Goal: Navigation & Orientation: Understand site structure

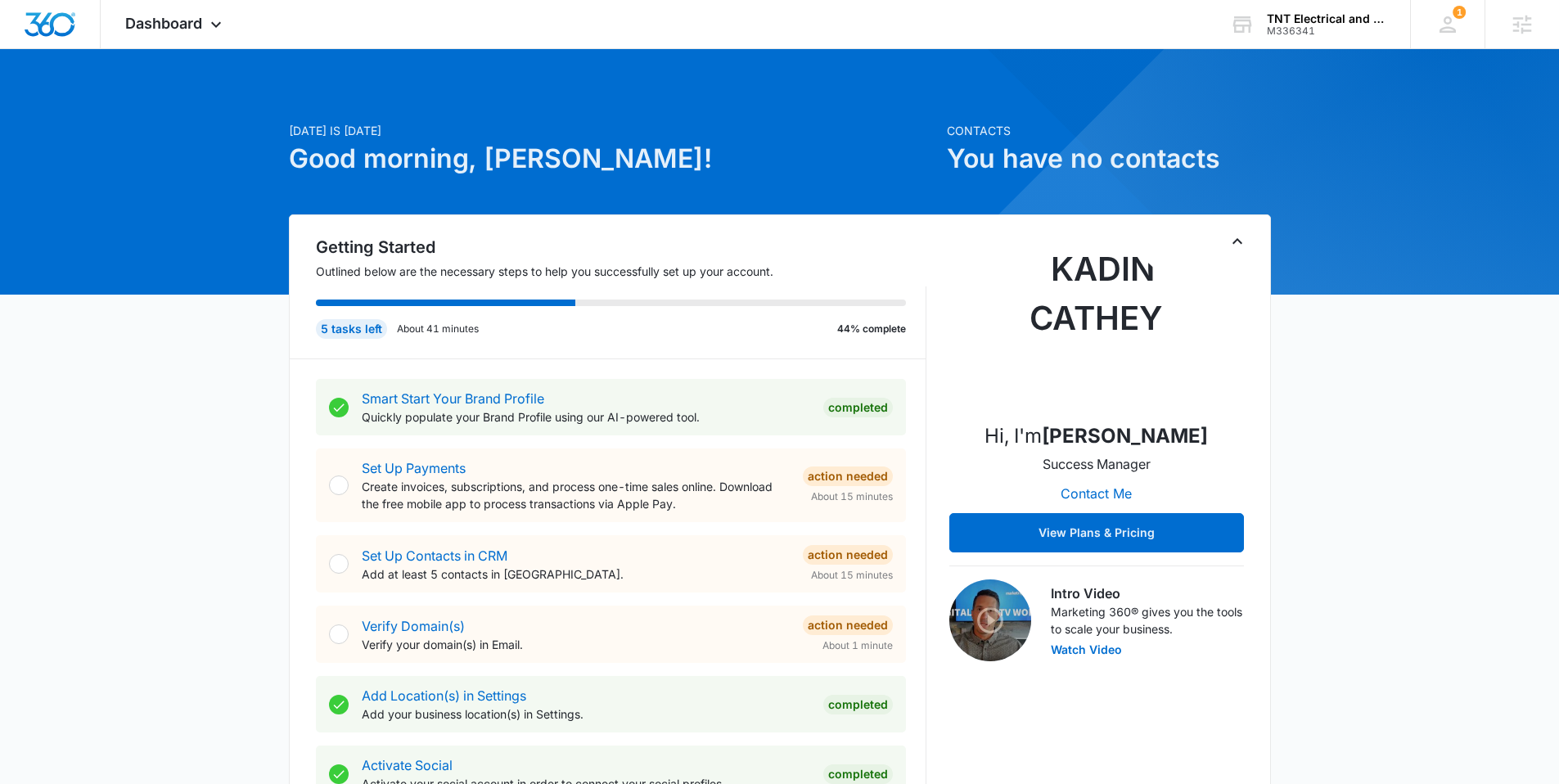
click at [1229, 239] on icon "Toggle Collapse" at bounding box center [1237, 241] width 20 height 20
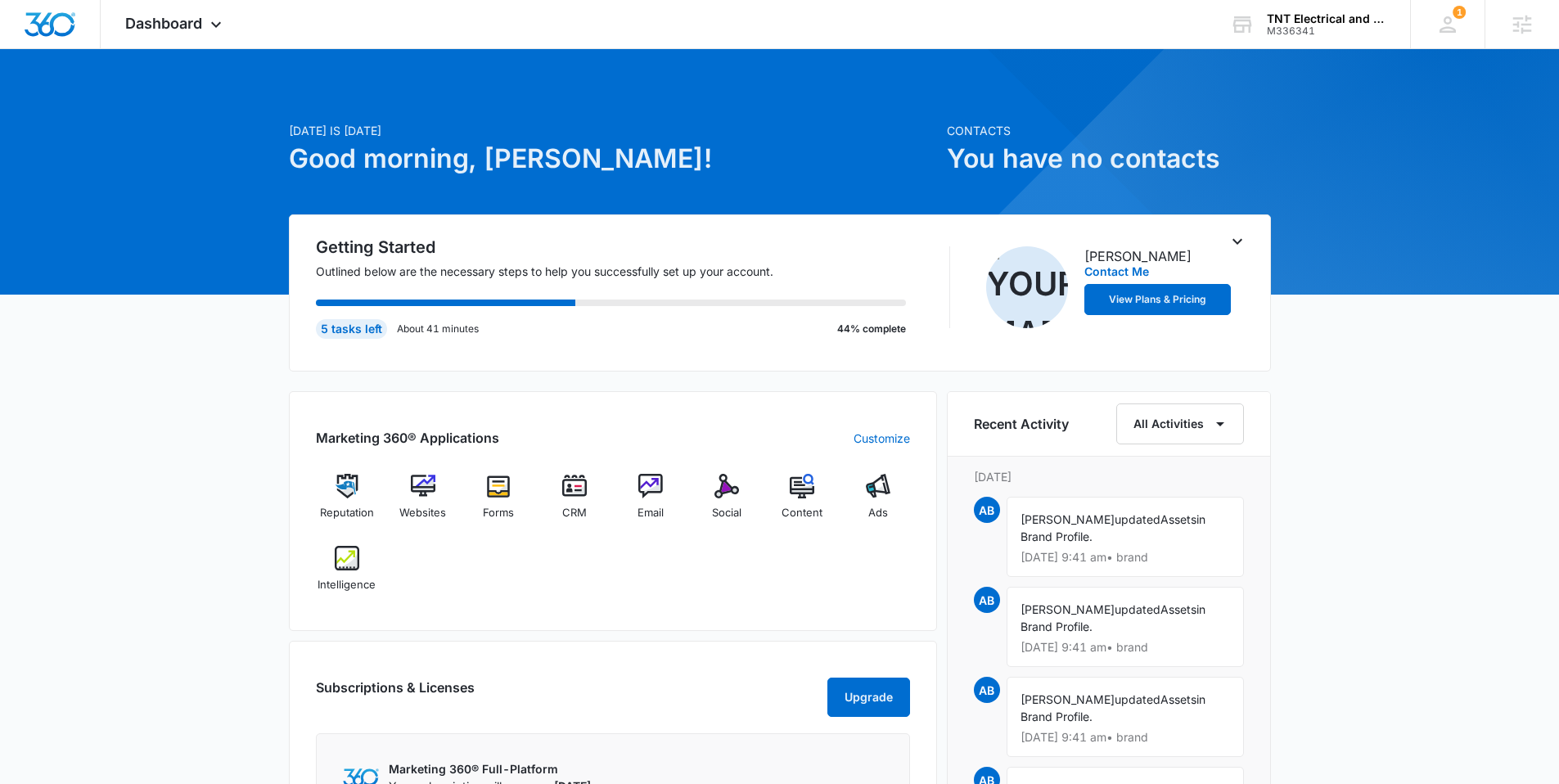
click at [1242, 239] on icon "Toggle Collapse" at bounding box center [1237, 241] width 20 height 20
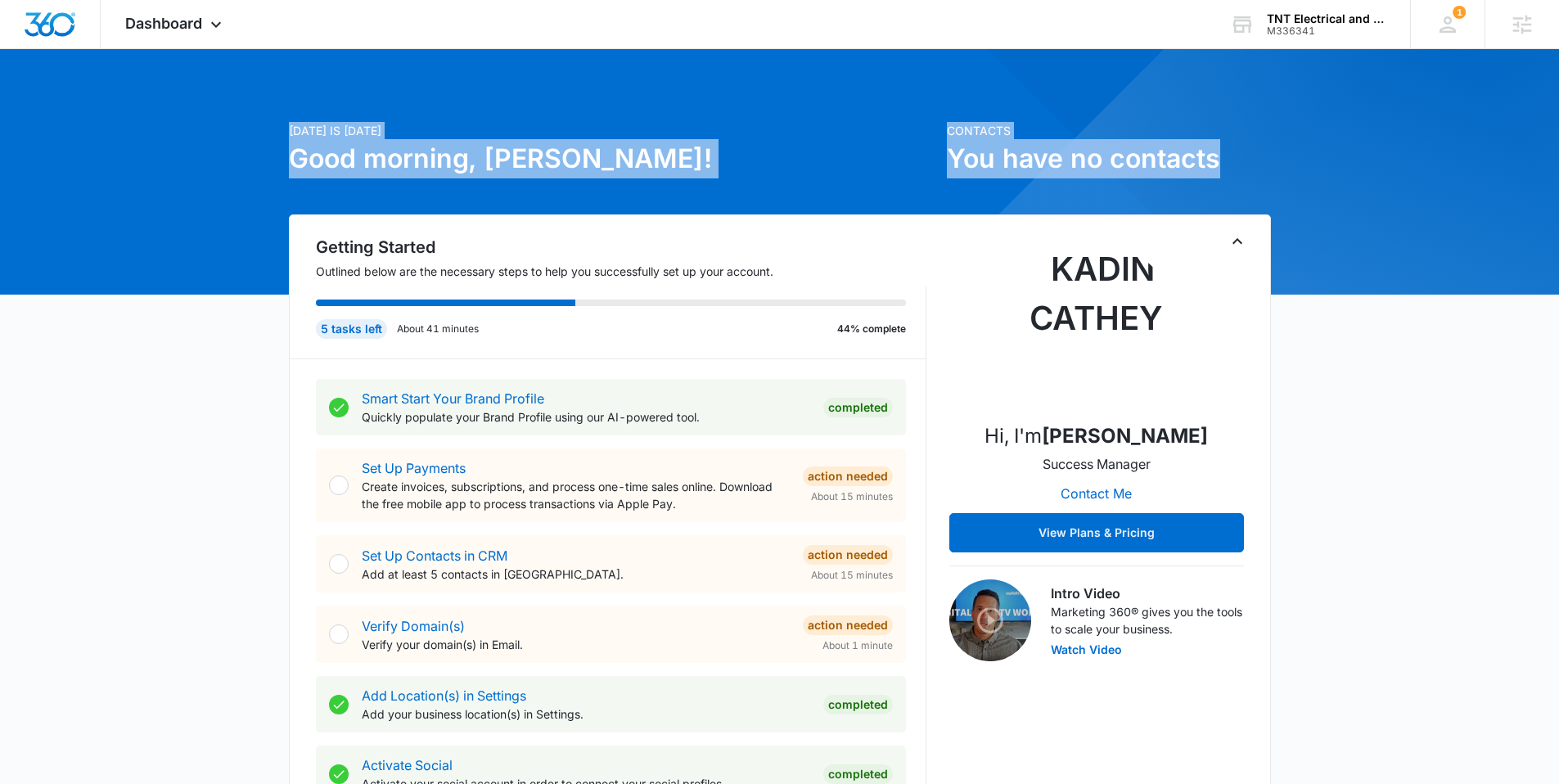
drag, startPoint x: 926, startPoint y: 118, endPoint x: 1239, endPoint y: 199, distance: 323.3
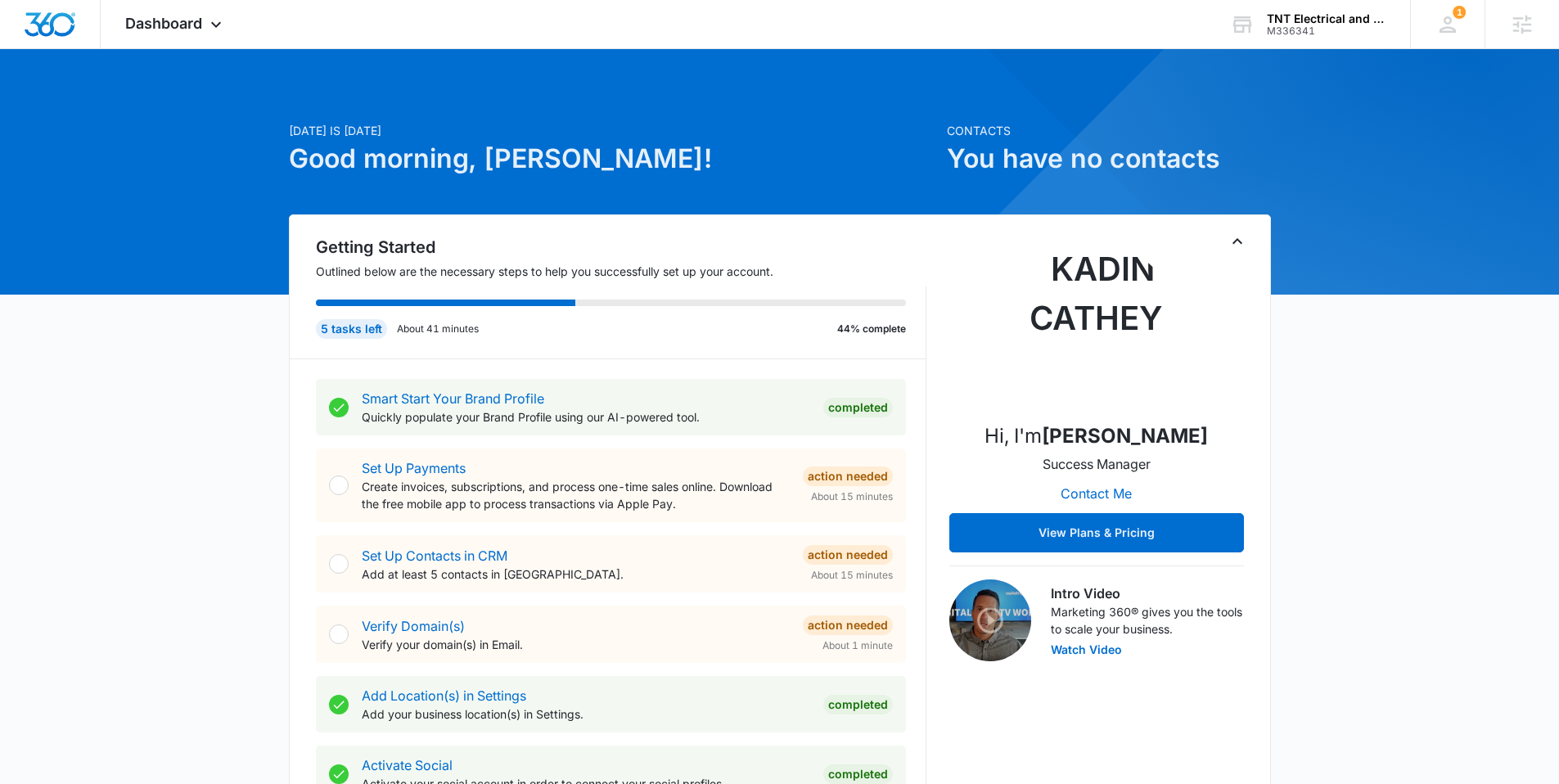
click at [1260, 166] on h1 "You have no contacts" at bounding box center [1109, 158] width 324 height 39
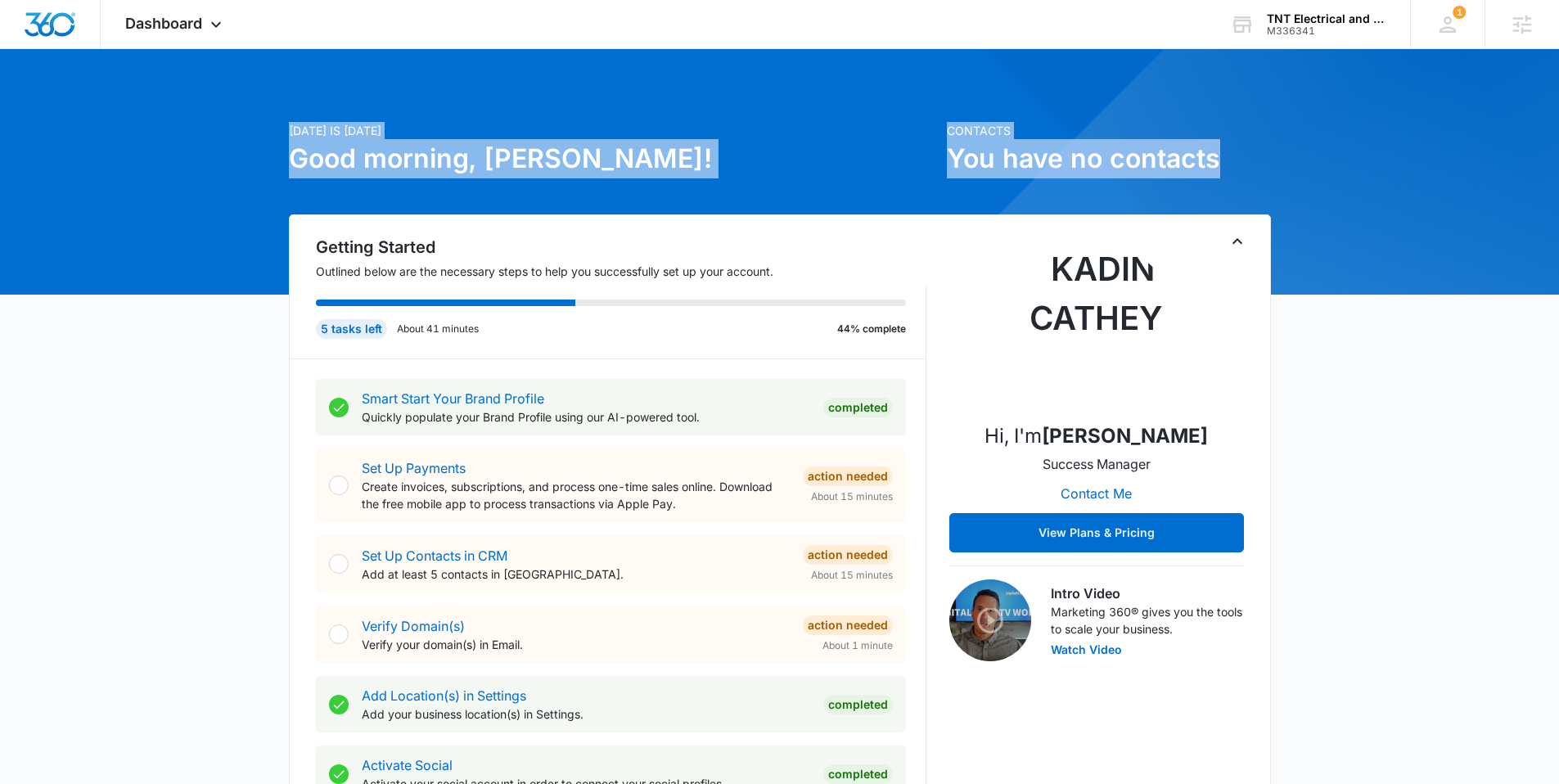
drag, startPoint x: 1245, startPoint y: 160, endPoint x: 926, endPoint y: 105, distance: 323.7
click at [591, 122] on p "[DATE] is [DATE]" at bounding box center [613, 131] width 648 height 17
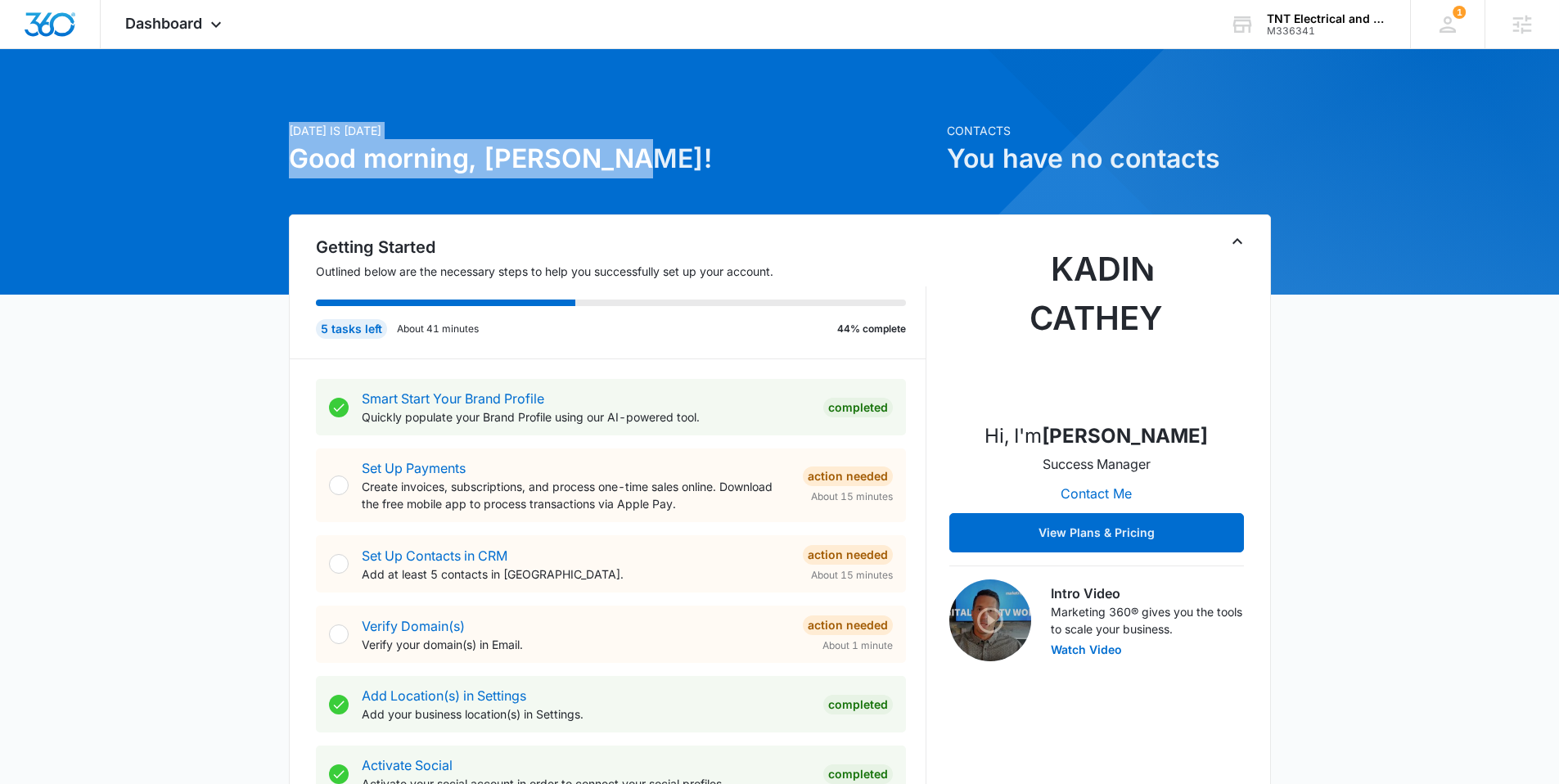
drag, startPoint x: 623, startPoint y: 172, endPoint x: 261, endPoint y: 122, distance: 365.4
drag, startPoint x: 305, startPoint y: 125, endPoint x: 652, endPoint y: 149, distance: 347.8
click at [632, 143] on div "[DATE] is [DATE] Good morning, [PERSON_NAME]!" at bounding box center [613, 169] width 648 height 93
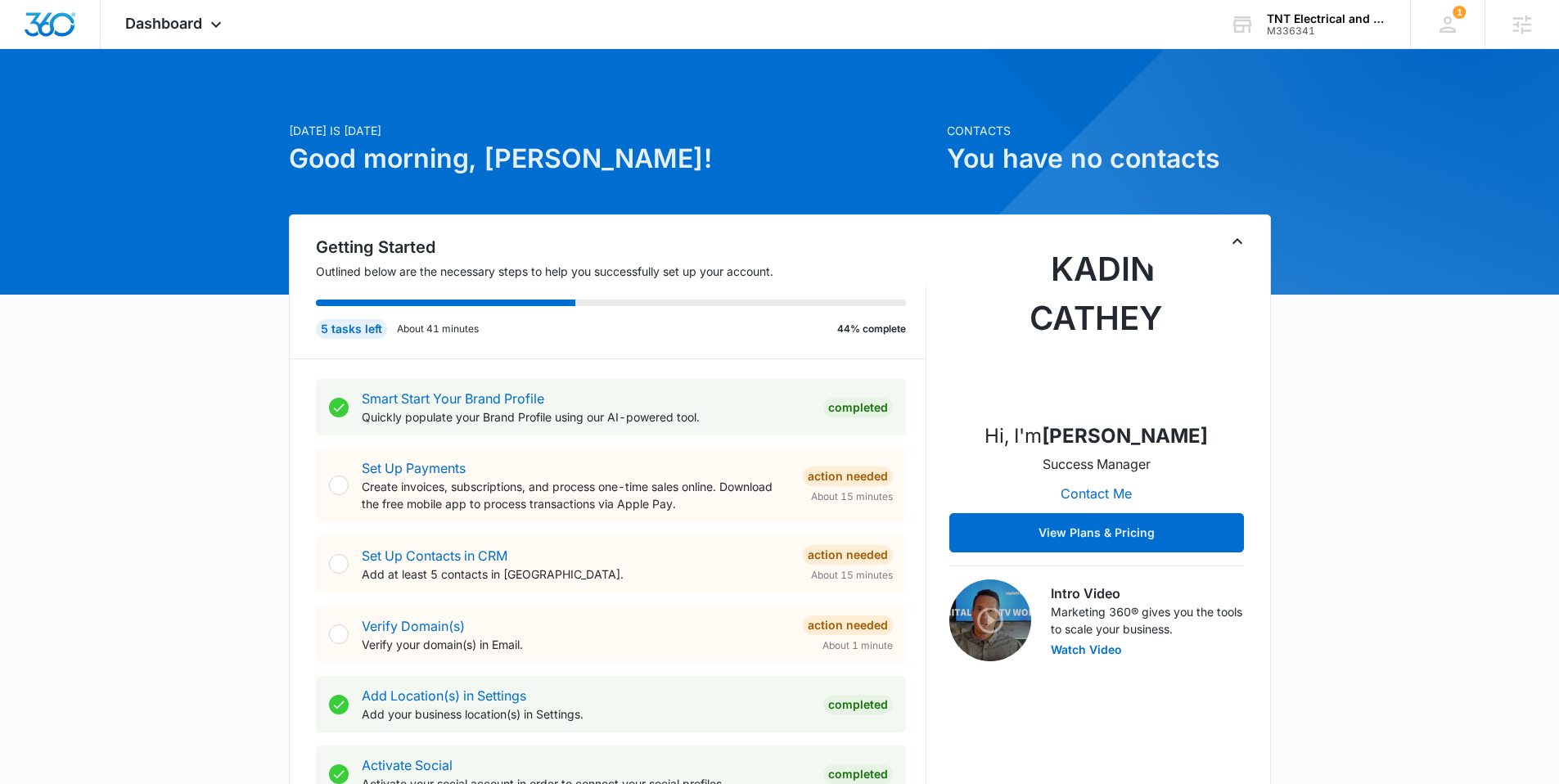
drag, startPoint x: 658, startPoint y: 151, endPoint x: 632, endPoint y: 159, distance: 27.2
click at [636, 157] on h1 "Good morning, [PERSON_NAME]!" at bounding box center [613, 158] width 648 height 39
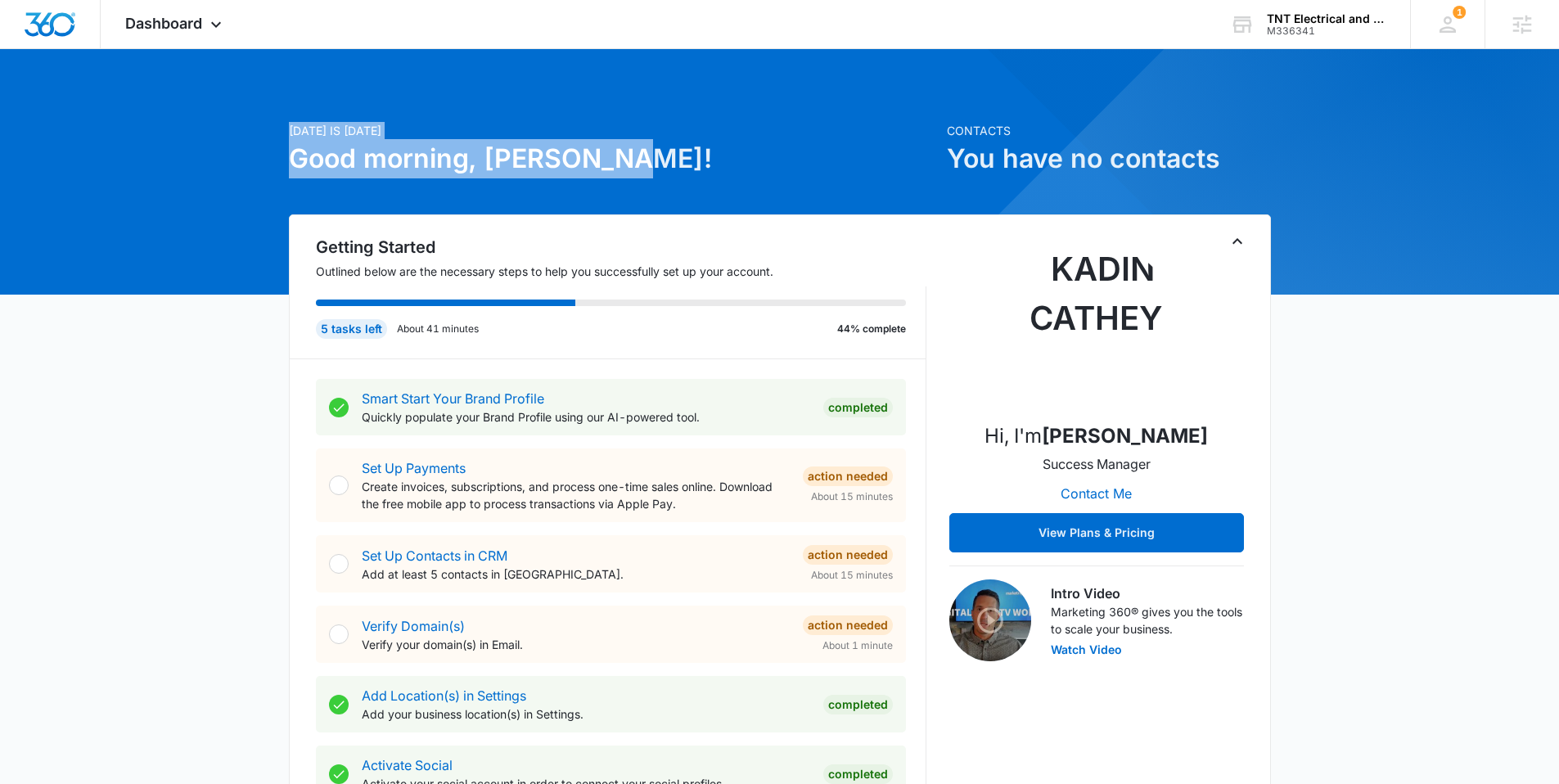
drag, startPoint x: 632, startPoint y: 159, endPoint x: 240, endPoint y: 137, distance: 392.6
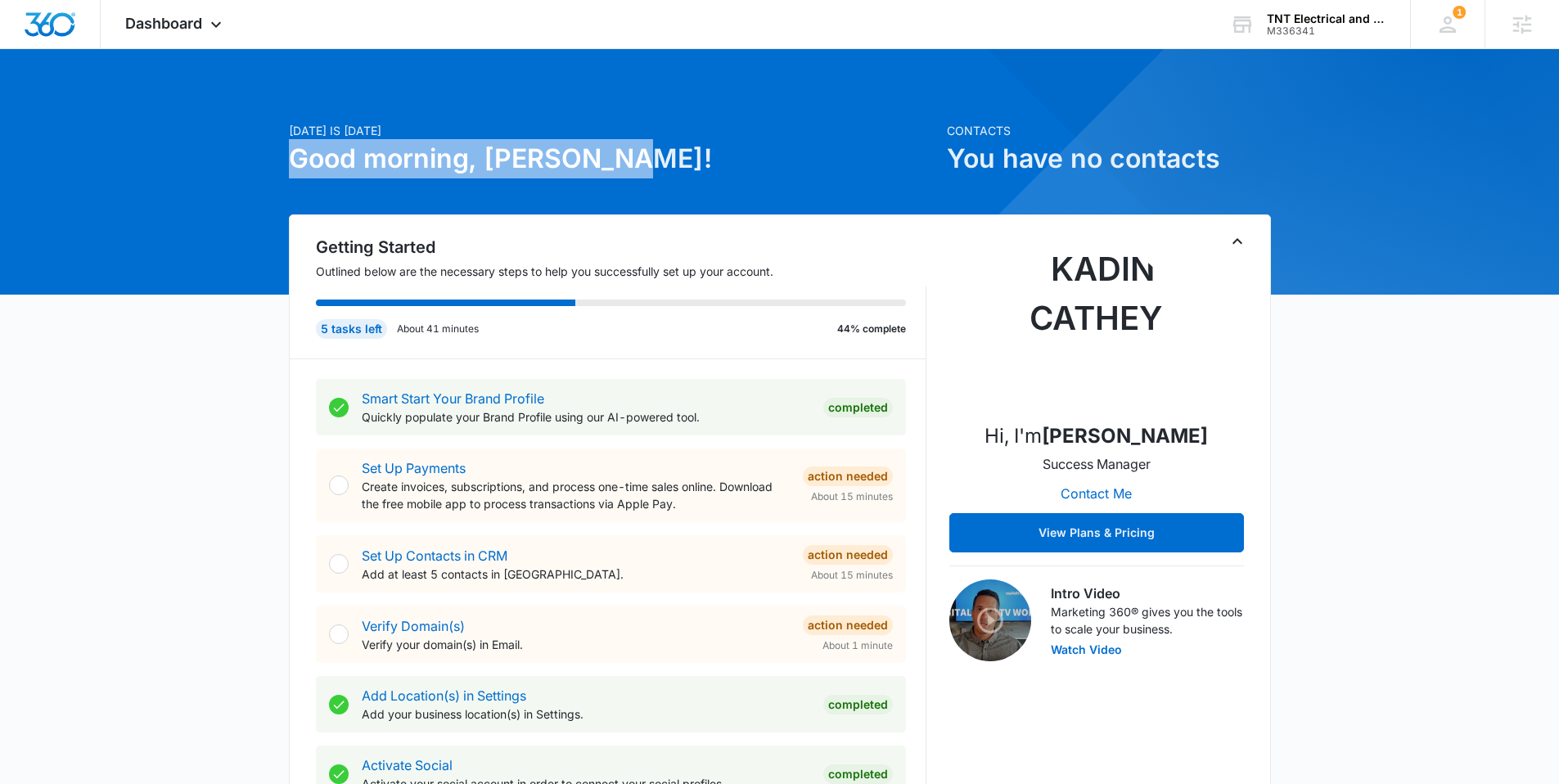
drag, startPoint x: 249, startPoint y: 158, endPoint x: 633, endPoint y: 165, distance: 384.1
click at [707, 147] on h1 "Good morning, [PERSON_NAME]!" at bounding box center [613, 158] width 648 height 39
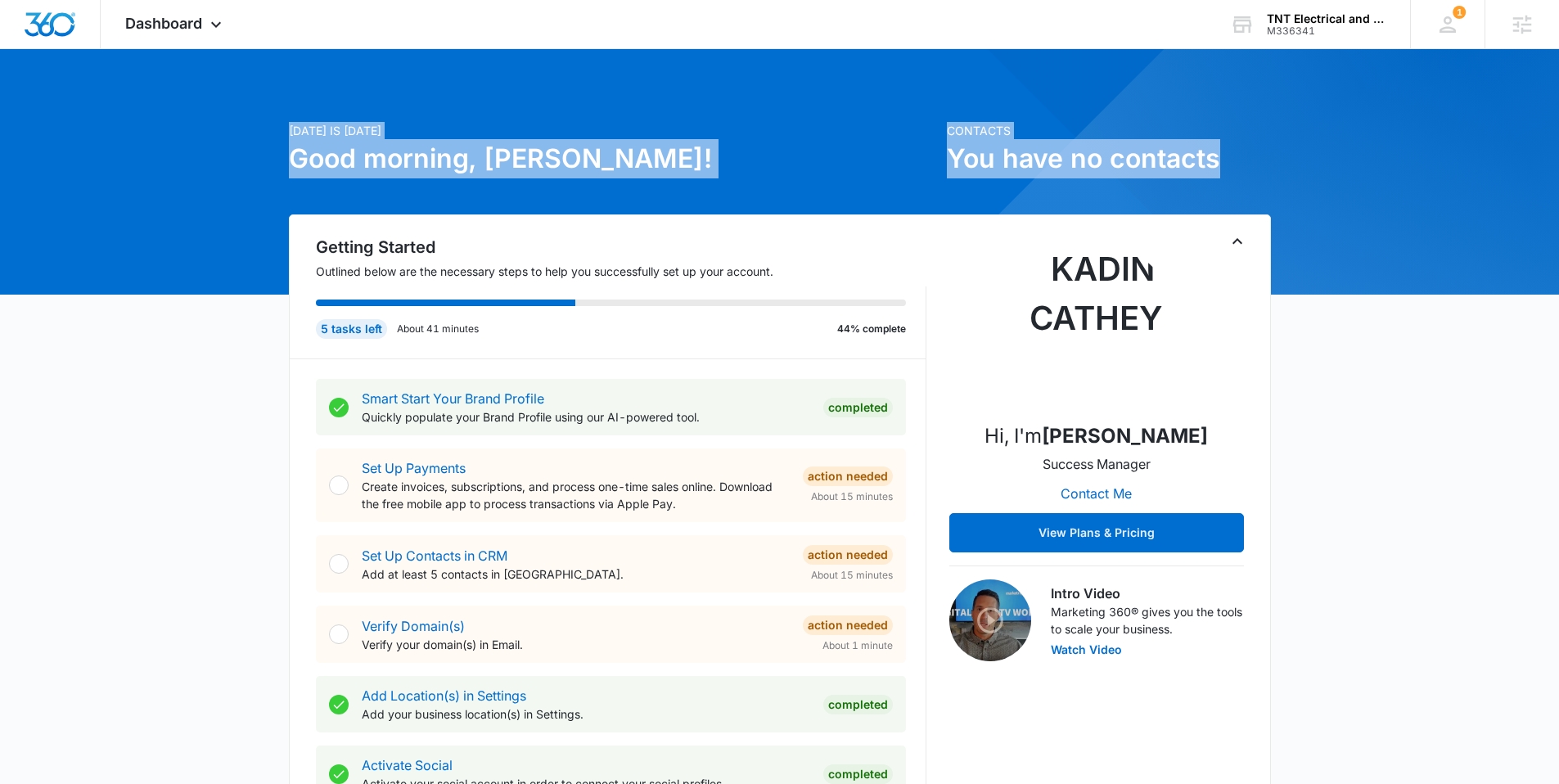
drag, startPoint x: 934, startPoint y: 121, endPoint x: 1240, endPoint y: 177, distance: 311.1
click at [1228, 177] on div "[DATE] is [DATE] Good morning, [PERSON_NAME]! Contacts You have no contacts" at bounding box center [780, 169] width 982 height 93
click at [1252, 173] on h1 "You have no contacts" at bounding box center [1109, 158] width 324 height 39
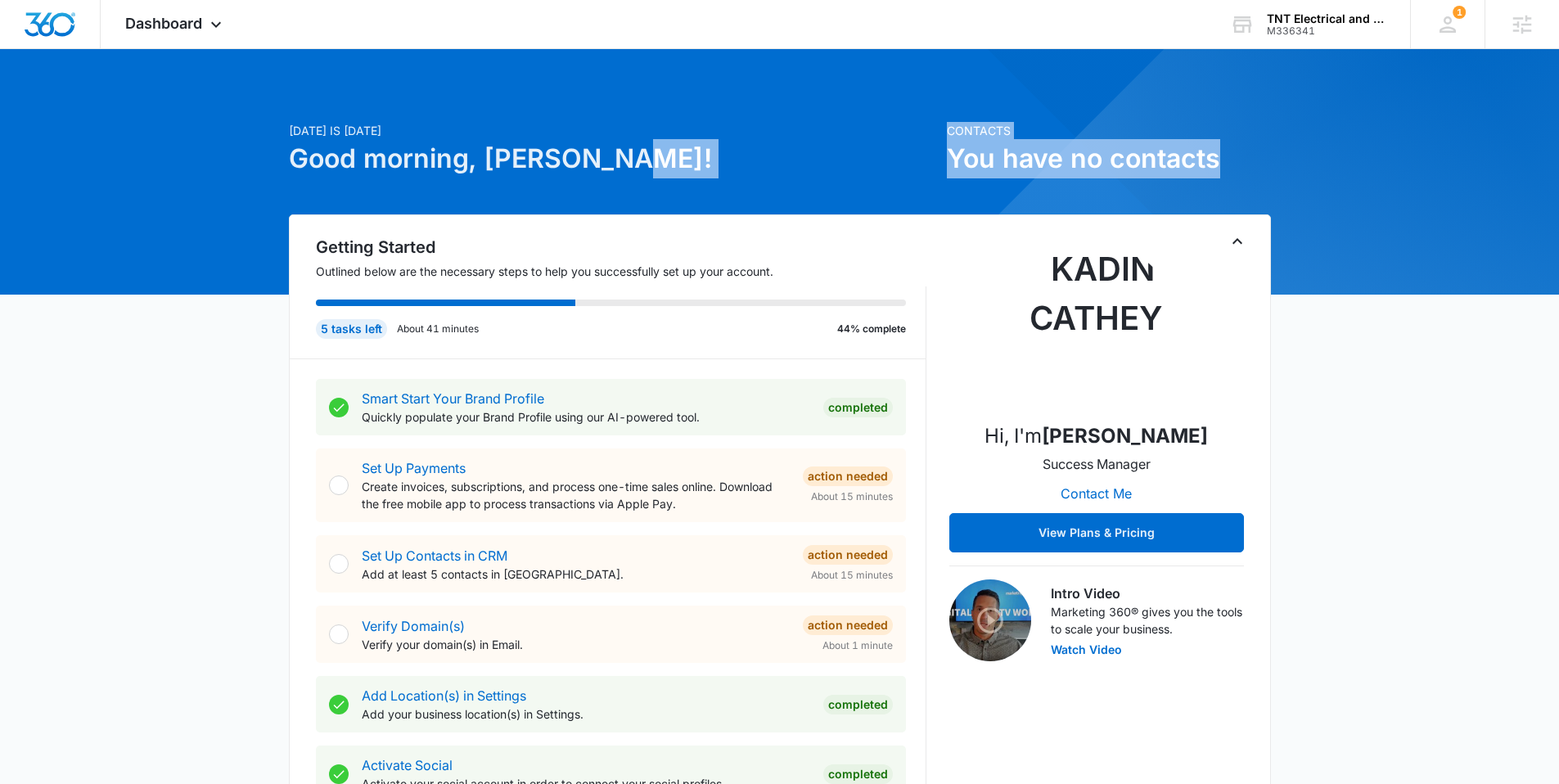
drag, startPoint x: 1249, startPoint y: 169, endPoint x: 916, endPoint y: 166, distance: 333.0
click at [916, 166] on div "[DATE] is [DATE] Good morning, [PERSON_NAME]! Contacts You have no contacts" at bounding box center [780, 169] width 982 height 93
click at [913, 166] on h1 "Good morning, [PERSON_NAME]!" at bounding box center [613, 158] width 648 height 39
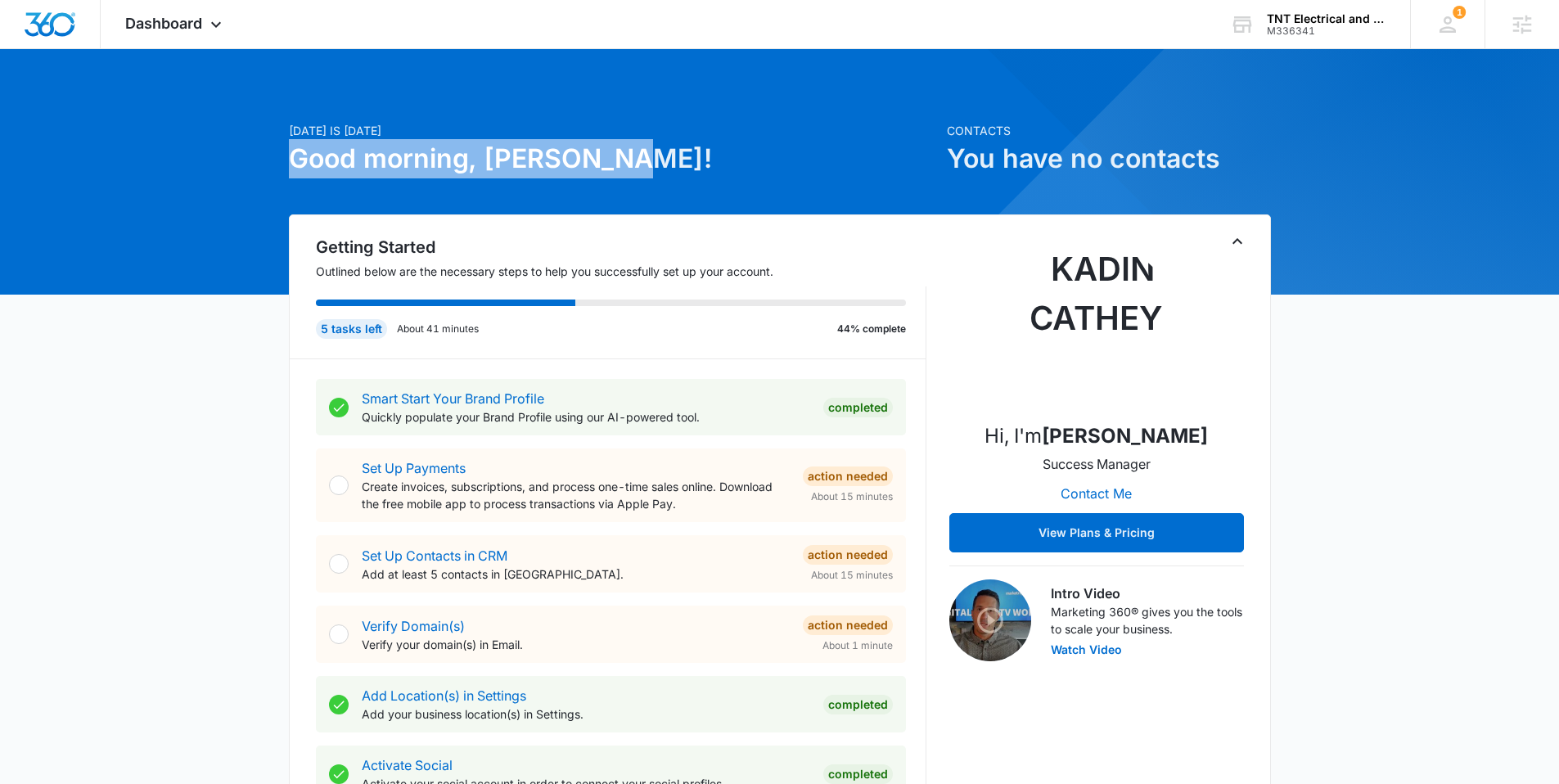
drag, startPoint x: 721, startPoint y: 151, endPoint x: 229, endPoint y: 146, distance: 492.0
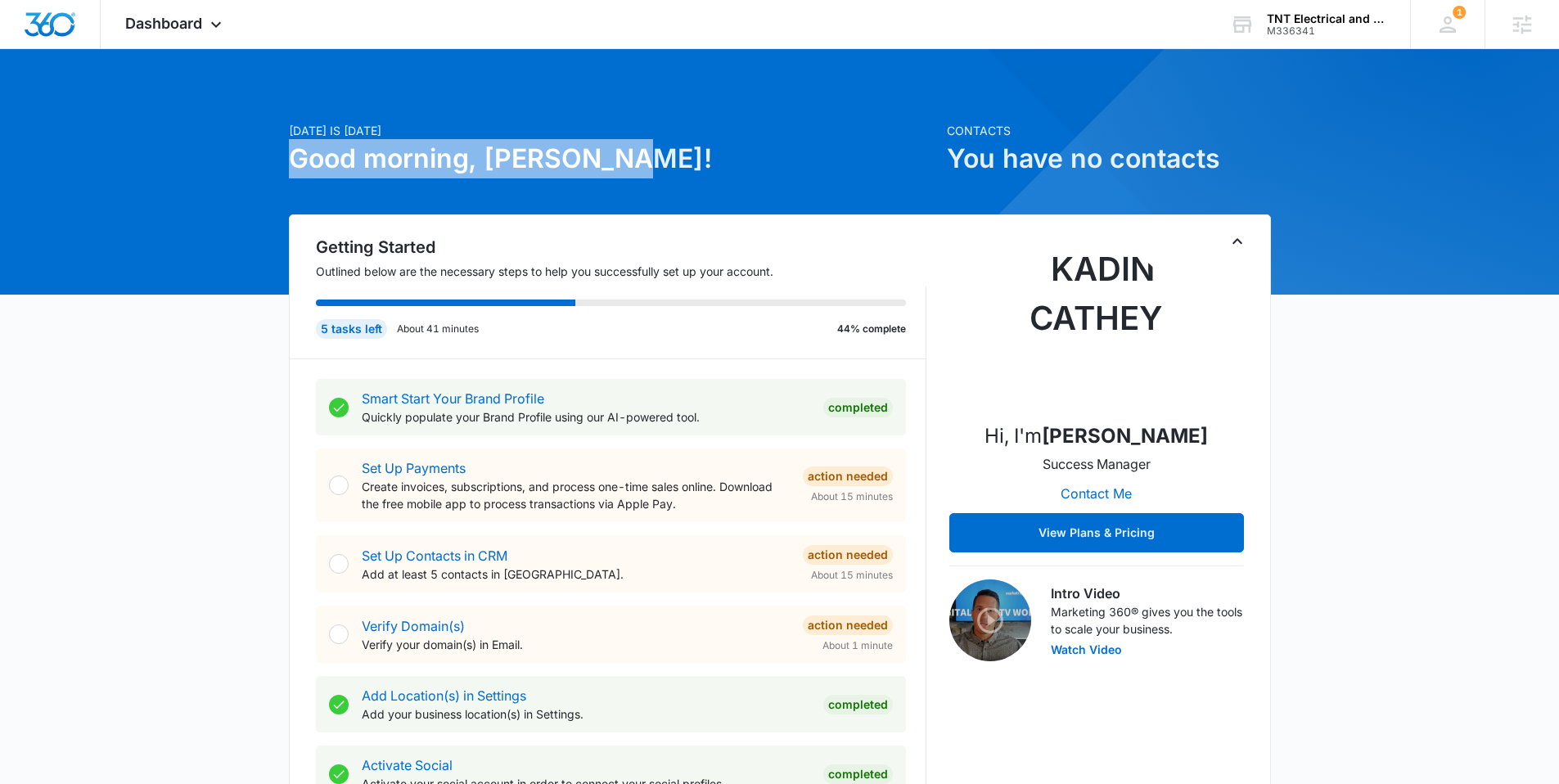
drag, startPoint x: 264, startPoint y: 151, endPoint x: 643, endPoint y: 153, distance: 379.0
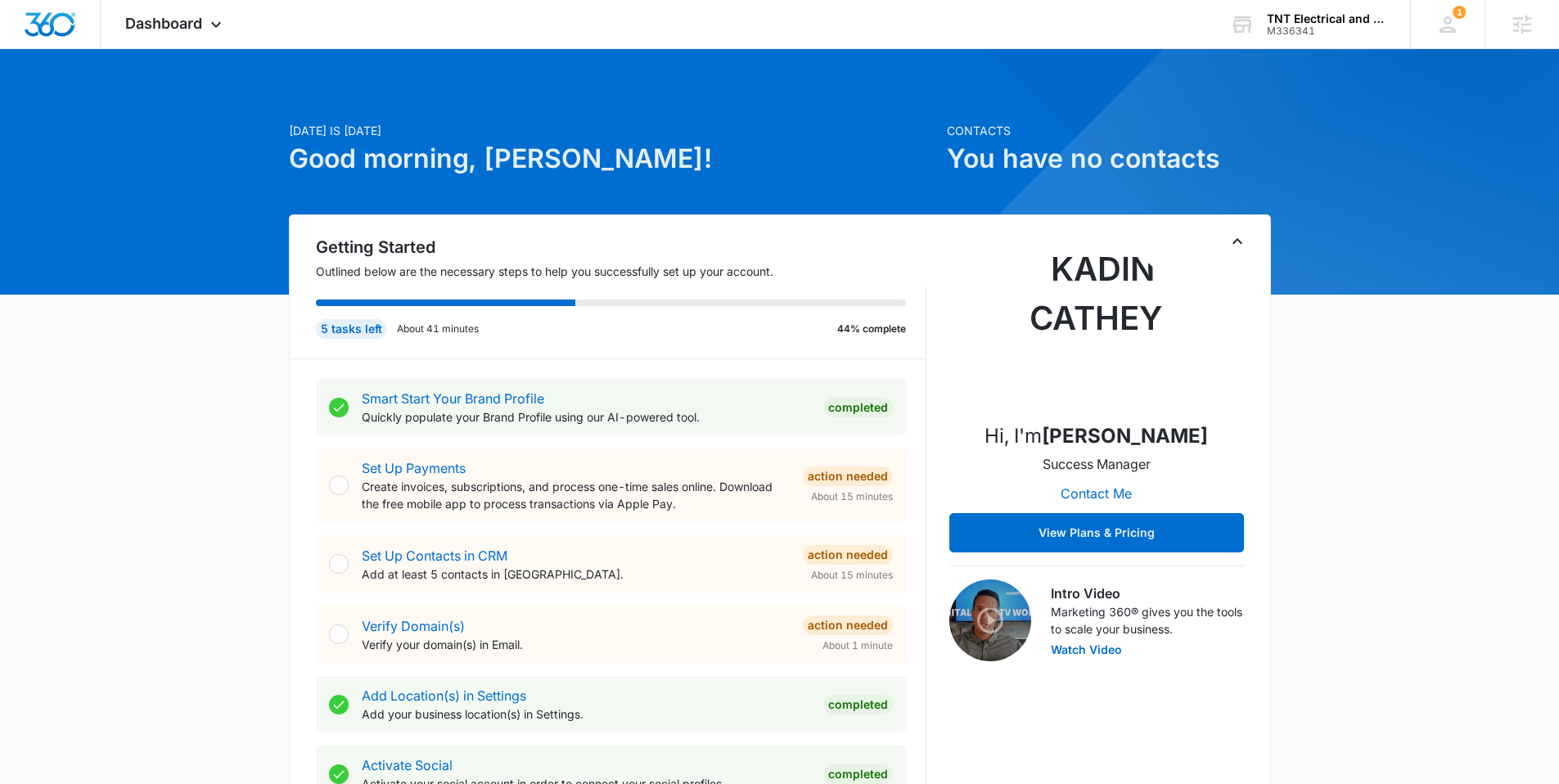
click at [743, 150] on h1 "Good morning, [PERSON_NAME]!" at bounding box center [613, 158] width 648 height 39
drag, startPoint x: 941, startPoint y: 129, endPoint x: 1247, endPoint y: 172, distance: 309.0
click at [1243, 172] on div "[DATE] is [DATE] Good morning, [PERSON_NAME]! Contacts You have no contacts" at bounding box center [780, 169] width 982 height 93
click at [1249, 169] on h1 "You have no contacts" at bounding box center [1109, 158] width 324 height 39
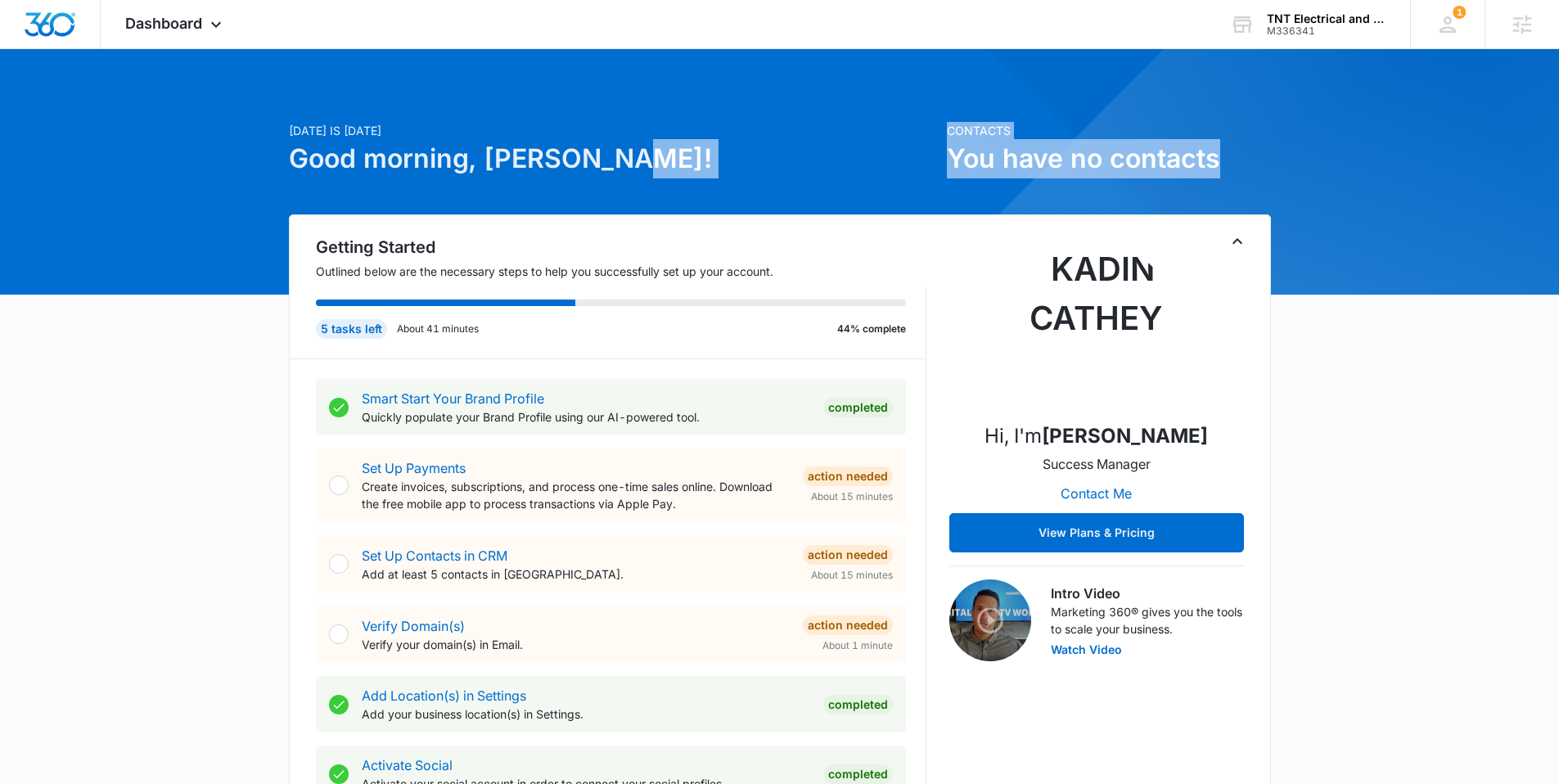
drag, startPoint x: 1243, startPoint y: 166, endPoint x: 935, endPoint y: 166, distance: 308.0
click at [935, 166] on div "[DATE] is [DATE] Good morning, [PERSON_NAME]! Contacts You have no contacts" at bounding box center [780, 169] width 982 height 93
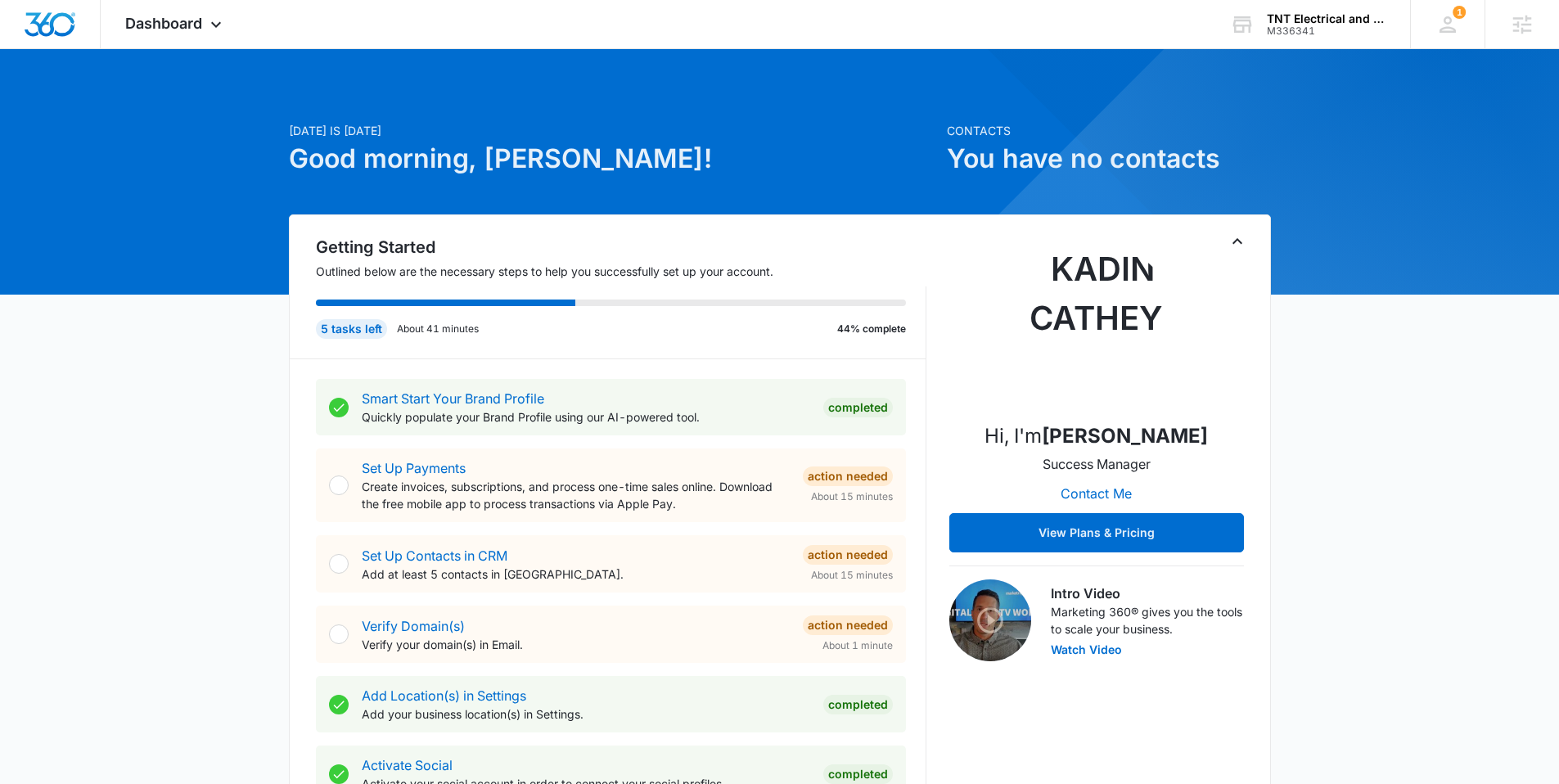
click at [861, 163] on h1 "Good morning, [PERSON_NAME]!" at bounding box center [613, 158] width 648 height 39
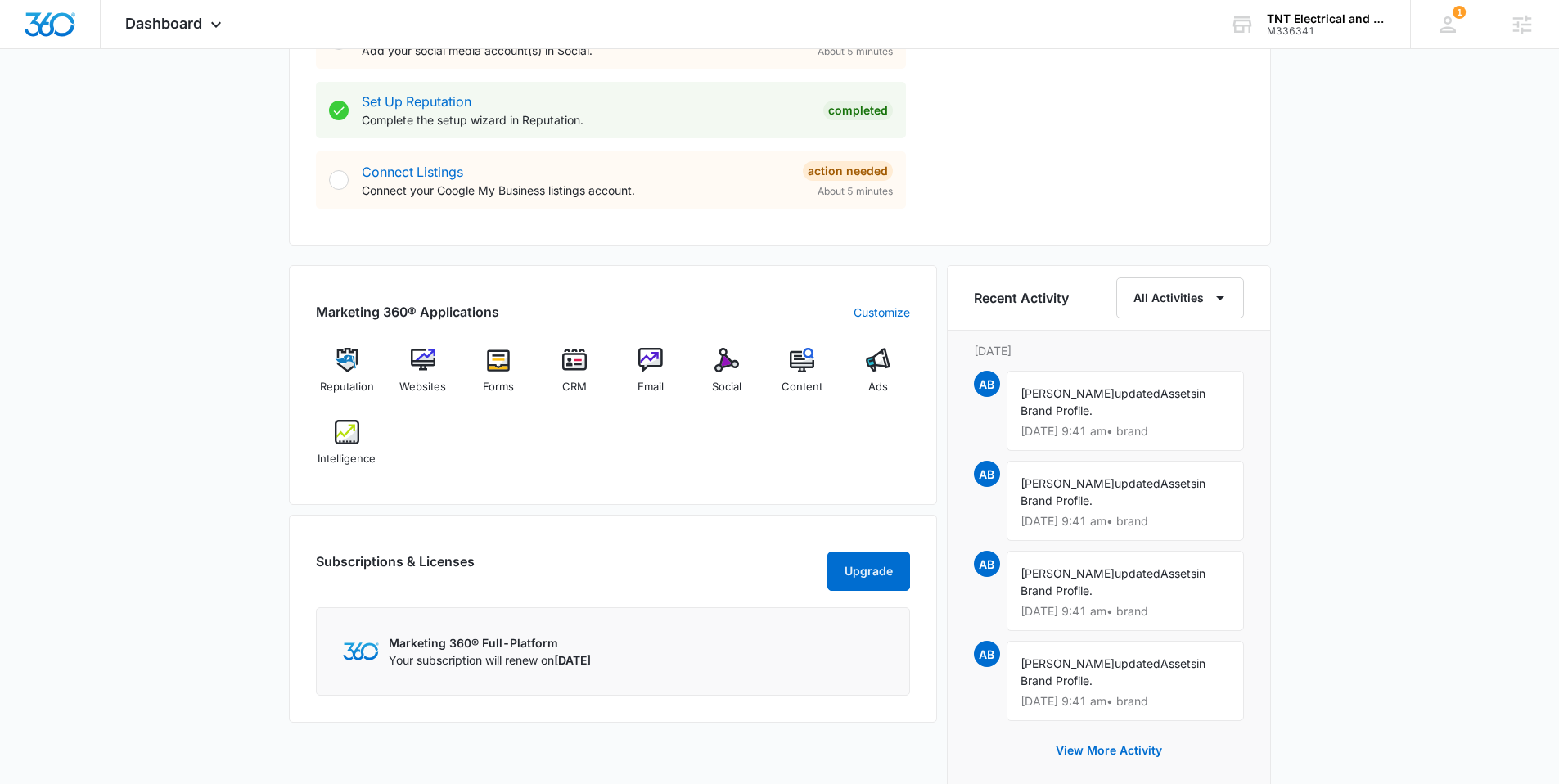
scroll to position [856, 0]
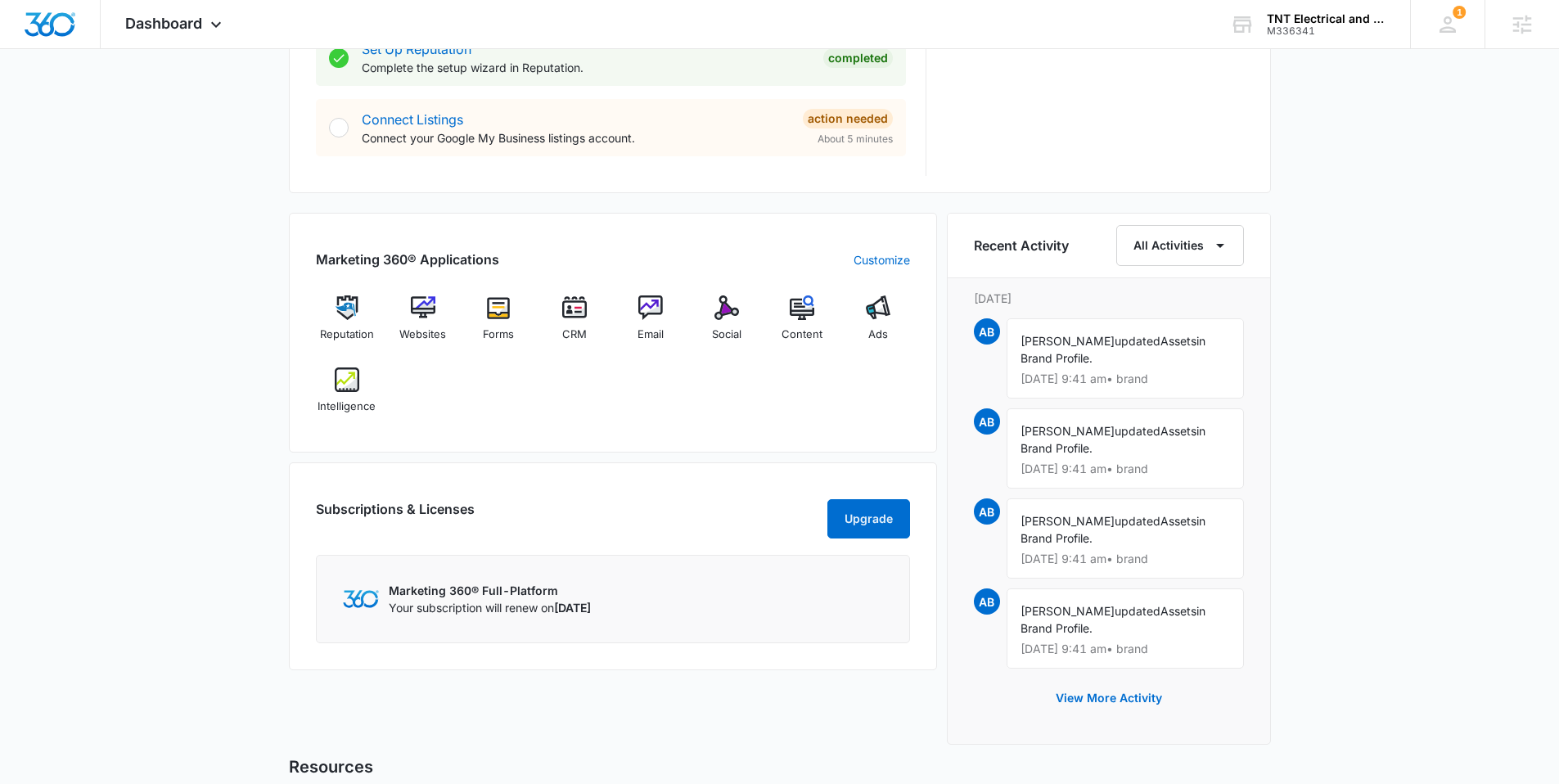
click at [233, 283] on div "[DATE] is [DATE] Good morning, [PERSON_NAME]! Contacts You have no contacts Get…" at bounding box center [780, 135] width 1559 height 1843
click at [423, 405] on div "Reputation Websites Forms CRM Email Social Content Ads Intelligence" at bounding box center [612, 360] width 594 height 130
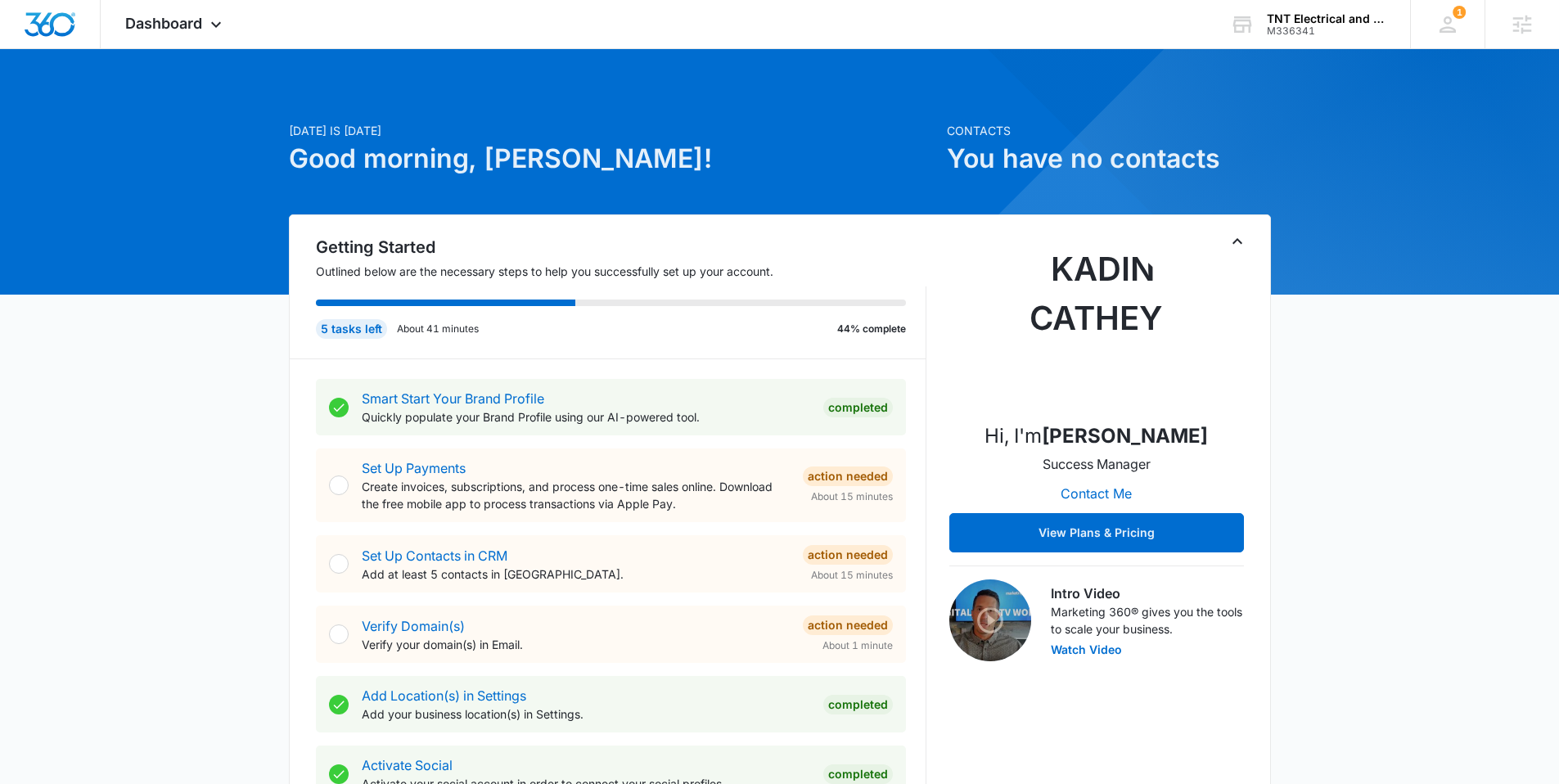
scroll to position [0, 0]
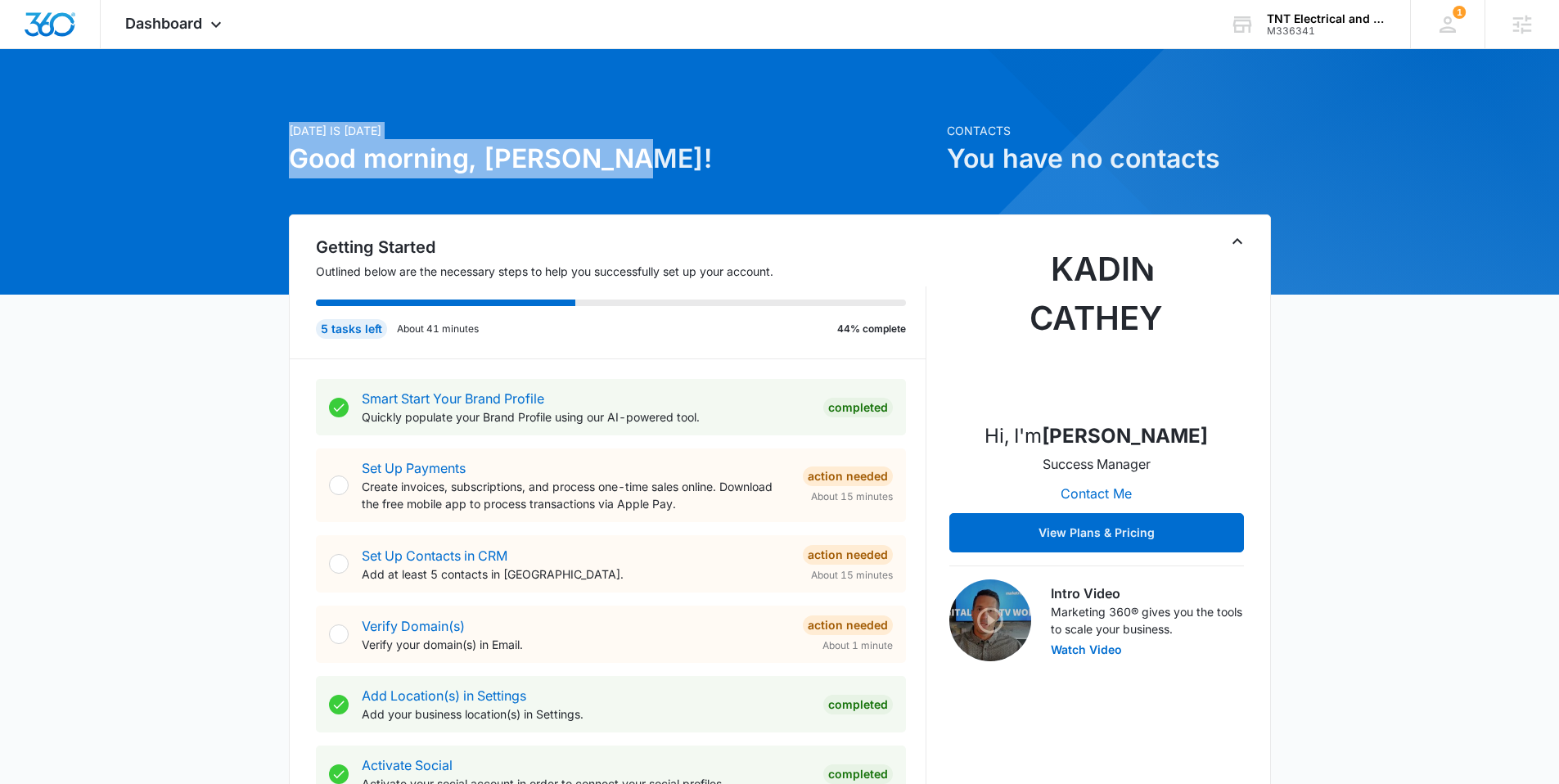
drag, startPoint x: 279, startPoint y: 132, endPoint x: 639, endPoint y: 157, distance: 360.9
click at [647, 163] on h1 "Good morning, [PERSON_NAME]!" at bounding box center [613, 158] width 648 height 39
drag, startPoint x: 646, startPoint y: 164, endPoint x: 277, endPoint y: 123, distance: 371.3
